Goal: Information Seeking & Learning: Learn about a topic

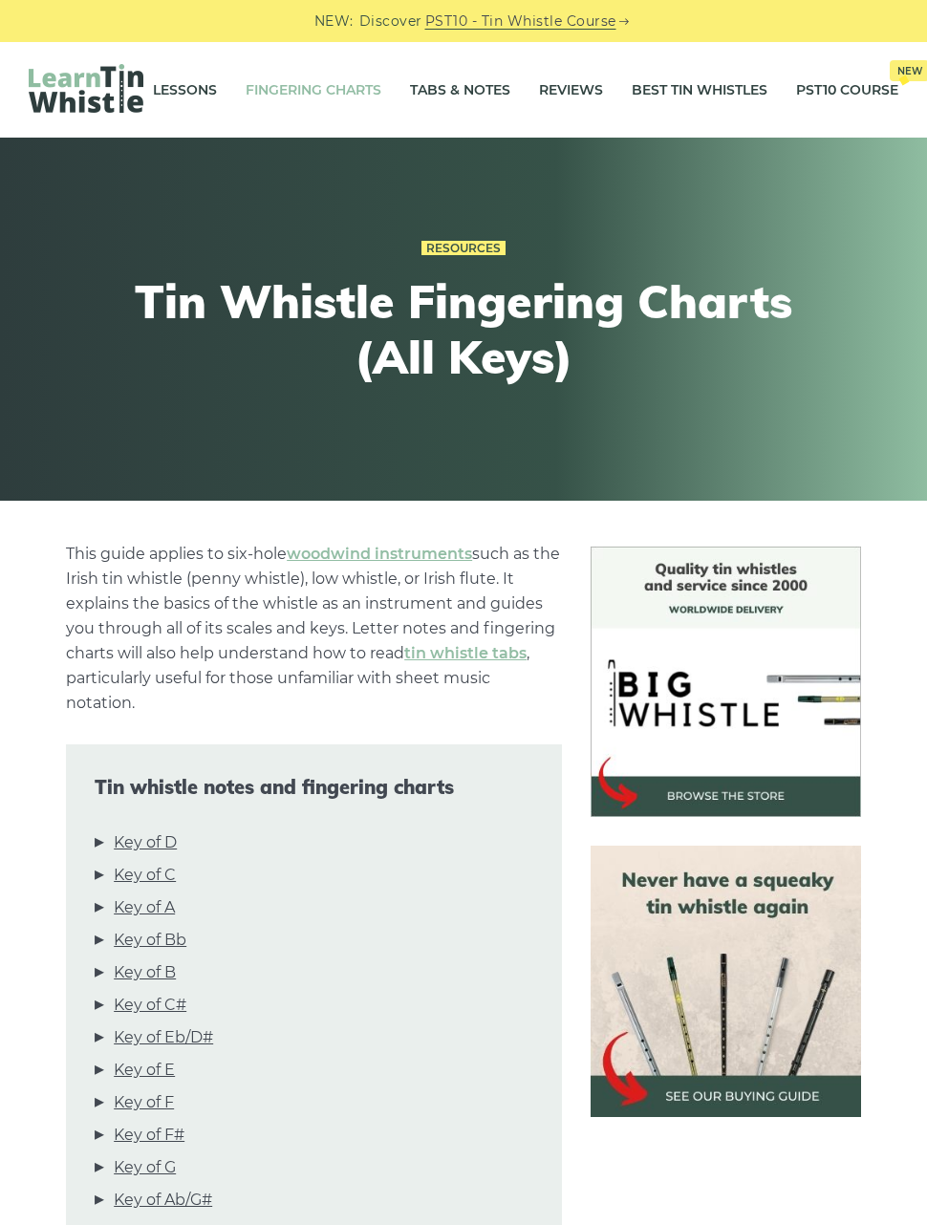
click at [134, 835] on link "Key of D" at bounding box center [145, 842] width 63 height 25
click at [335, 85] on link "Fingering Charts" at bounding box center [314, 90] width 136 height 48
click at [312, 86] on link "Fingering Charts" at bounding box center [314, 90] width 136 height 48
click at [491, 73] on link "Tabs & Notes" at bounding box center [460, 90] width 100 height 48
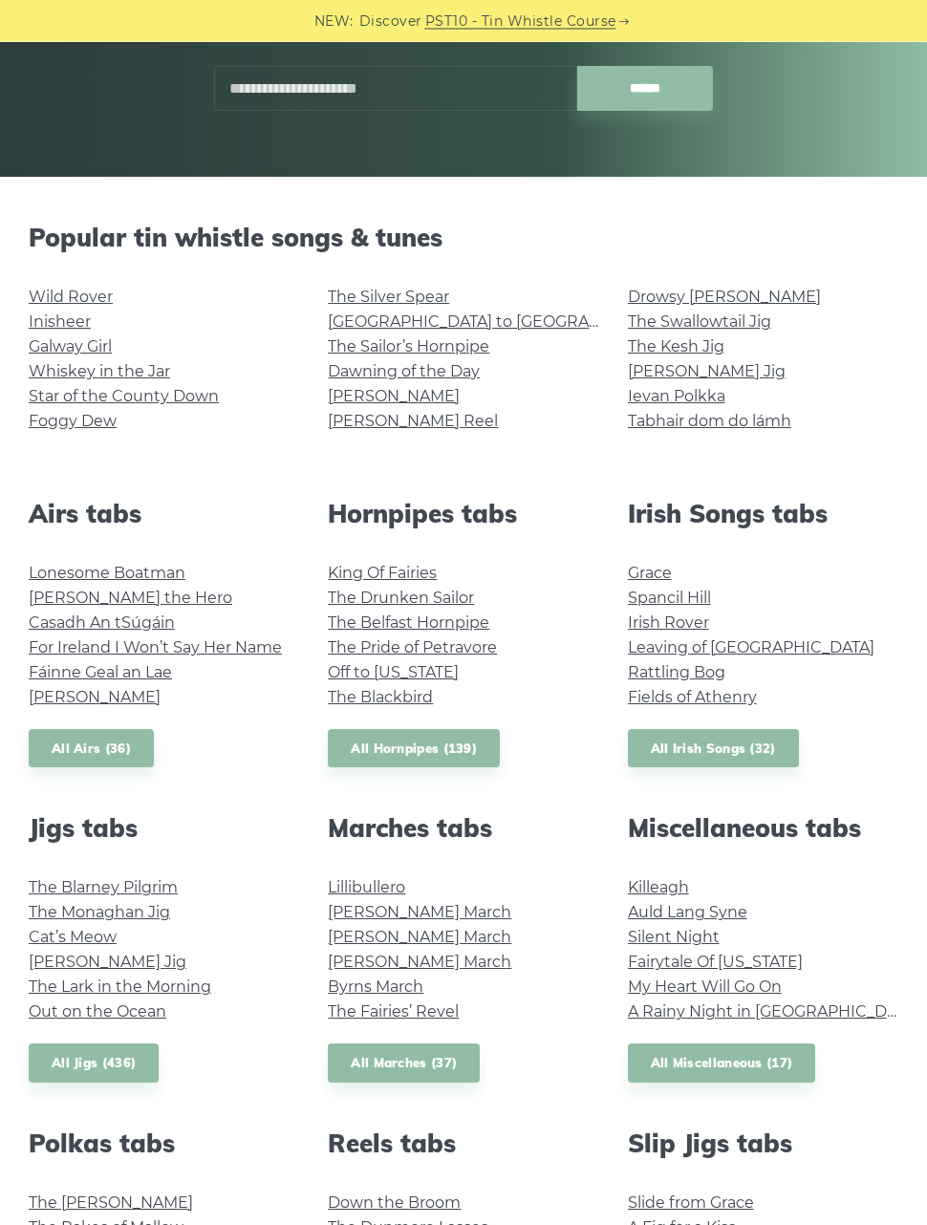
scroll to position [324, 0]
click at [716, 931] on link "Silent Night" at bounding box center [674, 937] width 92 height 18
